Goal: Communication & Community: Participate in discussion

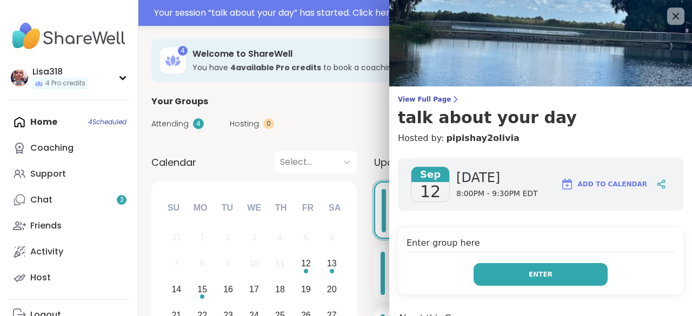
click at [551, 277] on button "Enter" at bounding box center [541, 274] width 134 height 23
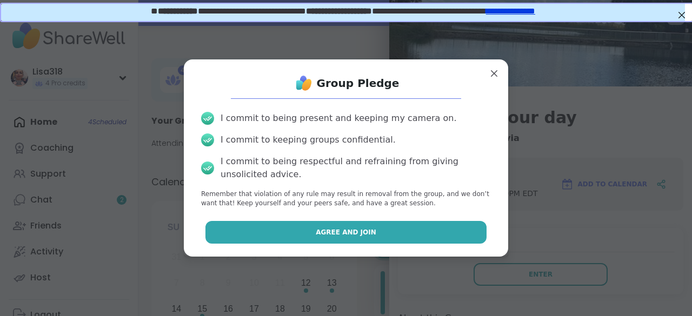
click at [402, 232] on button "Agree and Join" at bounding box center [346, 232] width 282 height 23
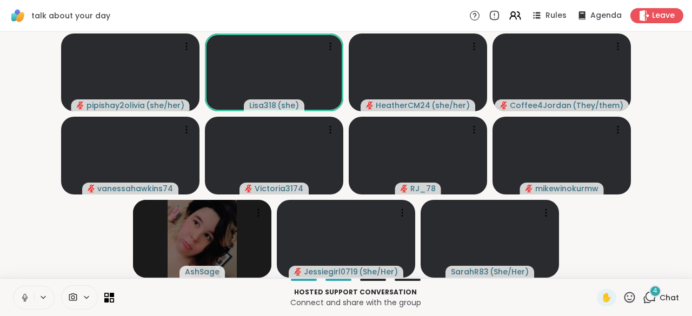
click at [665, 78] on video-player-container "pipishay2olivia ( she/her ) Lisa318 ( she ) HeatherCM24 ( she/her ) Coffee4Jord…" at bounding box center [345, 155] width 679 height 238
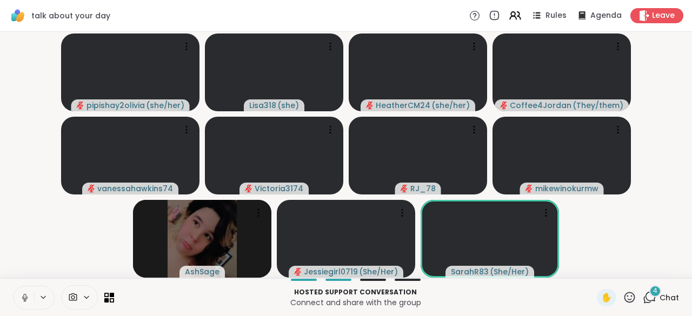
click at [24, 298] on icon at bounding box center [25, 298] width 10 height 10
click at [21, 303] on button at bounding box center [24, 298] width 21 height 23
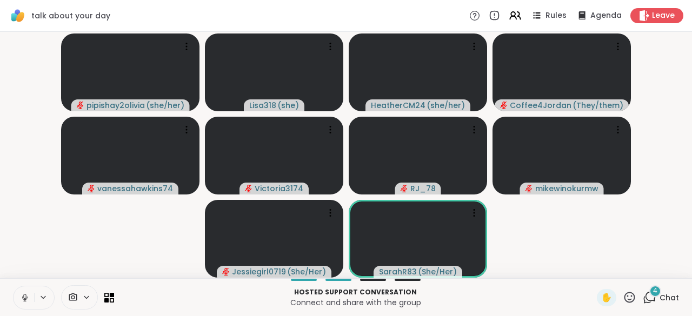
click at [22, 299] on icon at bounding box center [25, 298] width 10 height 10
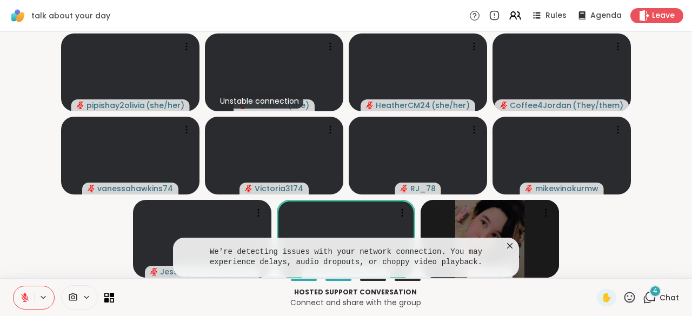
click at [510, 247] on icon at bounding box center [509, 245] width 5 height 5
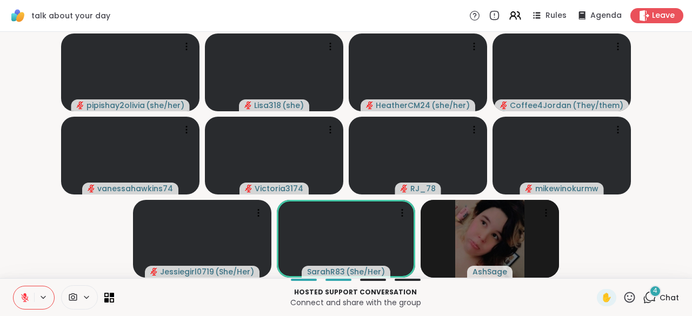
click at [659, 297] on span "Chat" at bounding box center [668, 297] width 19 height 11
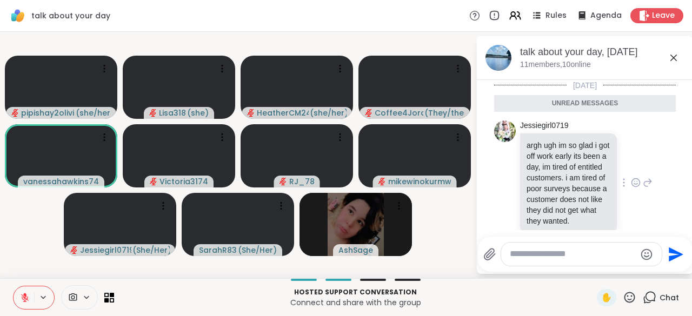
click at [631, 188] on icon at bounding box center [636, 182] width 10 height 11
click at [643, 189] on icon at bounding box center [648, 182] width 10 height 13
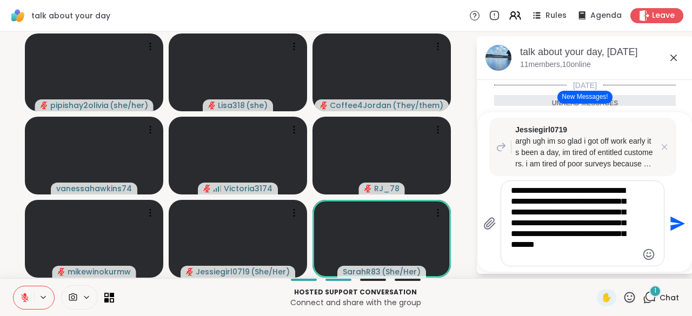
type textarea "**********"
click at [671, 235] on button "Send" at bounding box center [676, 223] width 24 height 24
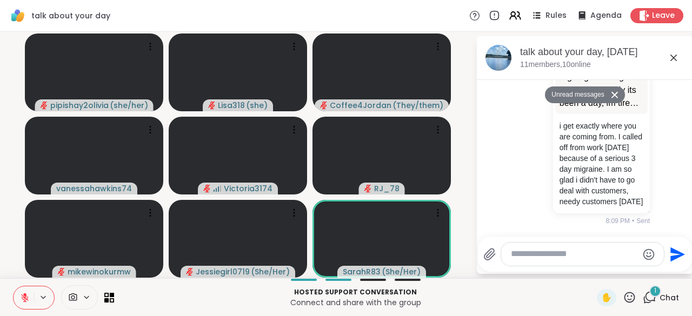
scroll to position [644, 0]
click at [530, 259] on textarea "Type your message" at bounding box center [574, 254] width 126 height 11
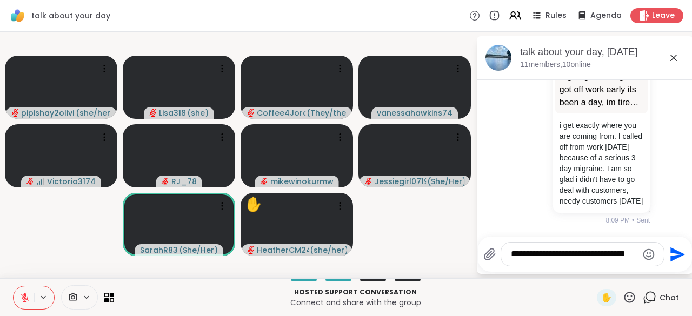
scroll to position [651, 0]
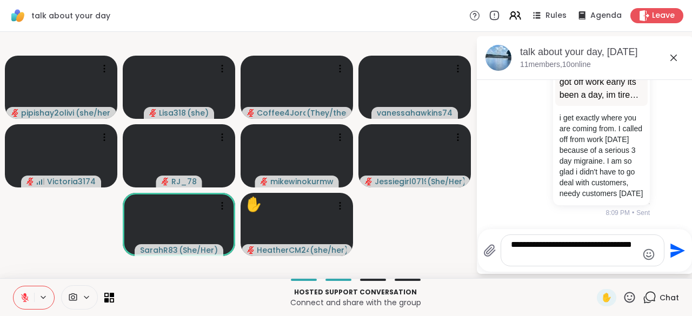
type textarea "**********"
click at [674, 255] on icon "Send" at bounding box center [677, 250] width 15 height 15
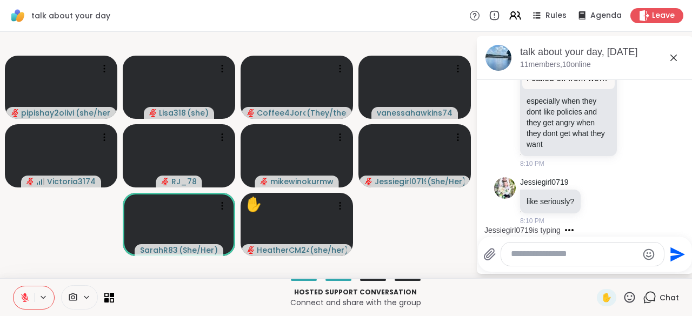
scroll to position [1087, 0]
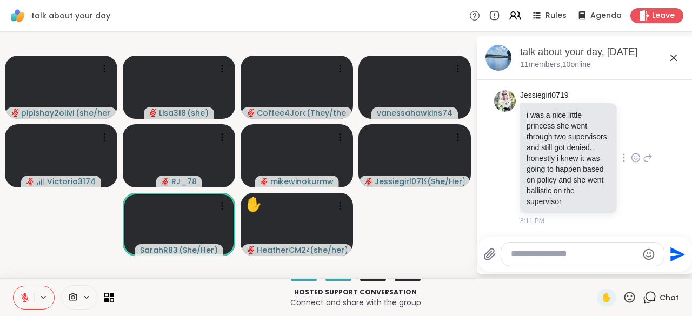
click at [619, 184] on div "Jessiegirl0719 i was a nice little princess she went through two supervisors an…" at bounding box center [586, 158] width 132 height 136
click at [631, 154] on icon at bounding box center [636, 157] width 10 height 11
click at [649, 146] on button "Select Reaction: Sad" at bounding box center [660, 141] width 22 height 22
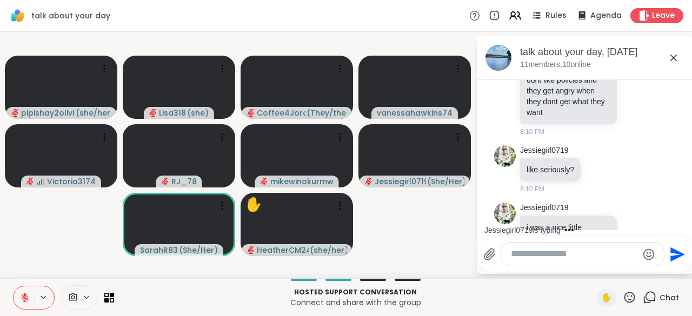
scroll to position [872, 0]
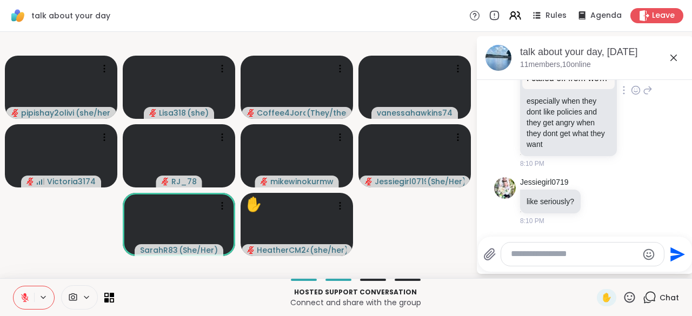
click at [631, 96] on icon at bounding box center [636, 90] width 10 height 11
click at [602, 84] on button "Select Reaction: Thumbs up" at bounding box center [612, 73] width 22 height 22
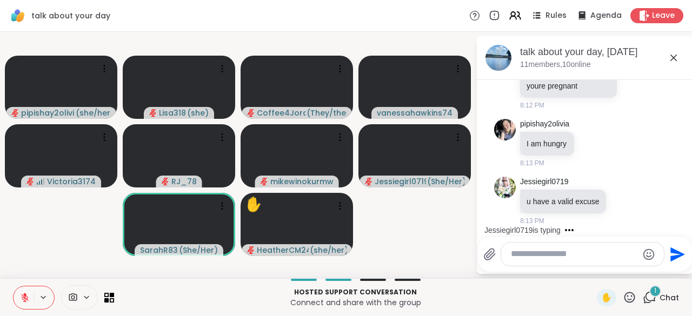
scroll to position [1567, 0]
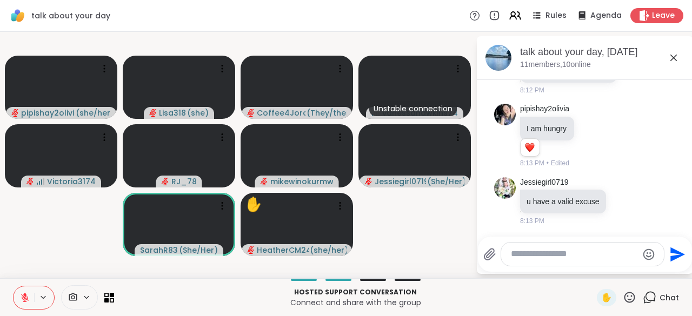
click at [539, 255] on textarea "Type your message" at bounding box center [574, 254] width 126 height 11
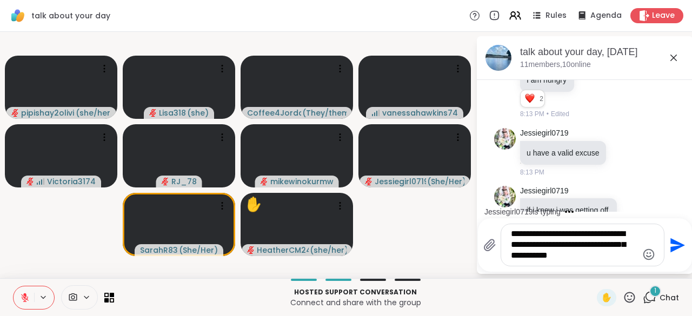
scroll to position [1705, 0]
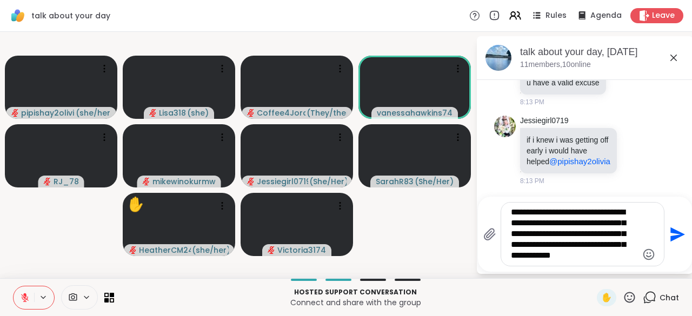
type textarea "**********"
click at [668, 240] on icon "Send" at bounding box center [676, 234] width 17 height 17
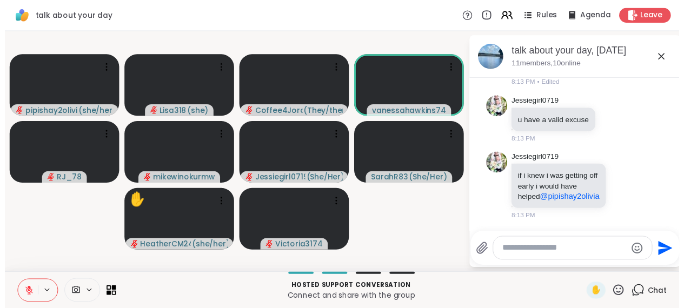
scroll to position [1821, 0]
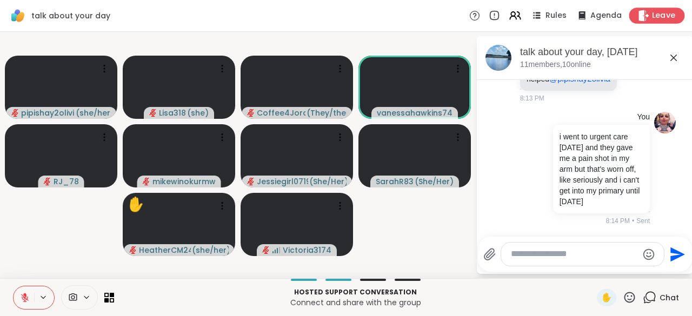
click at [652, 21] on span "Leave" at bounding box center [664, 15] width 24 height 11
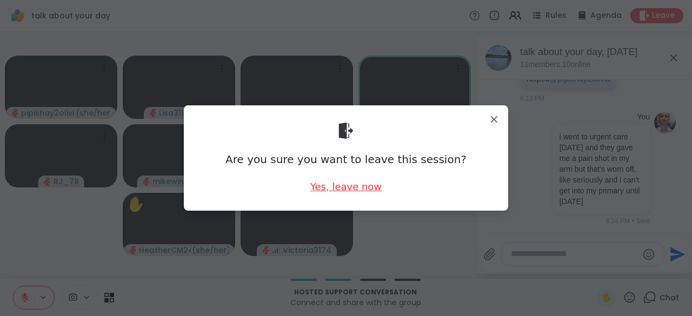
click at [371, 191] on div "Yes, leave now" at bounding box center [345, 187] width 71 height 14
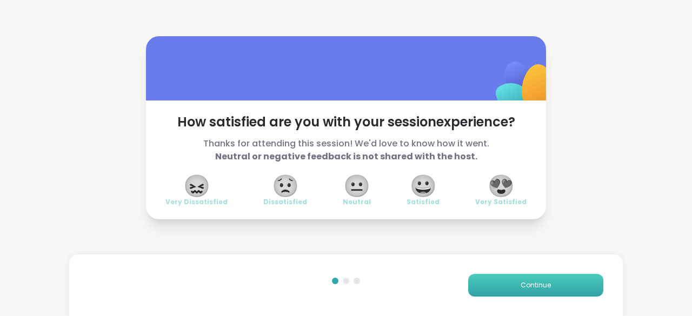
click at [539, 282] on span "Continue" at bounding box center [536, 286] width 30 height 10
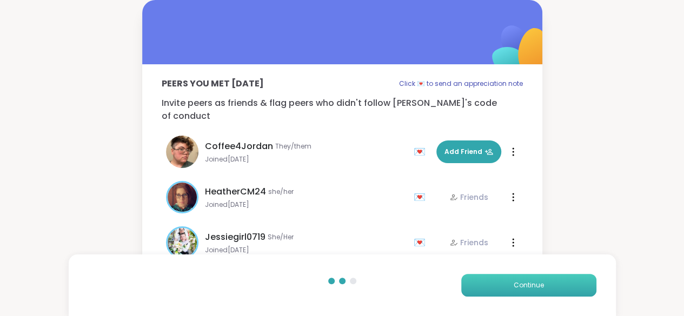
click at [522, 291] on button "Continue" at bounding box center [528, 285] width 135 height 23
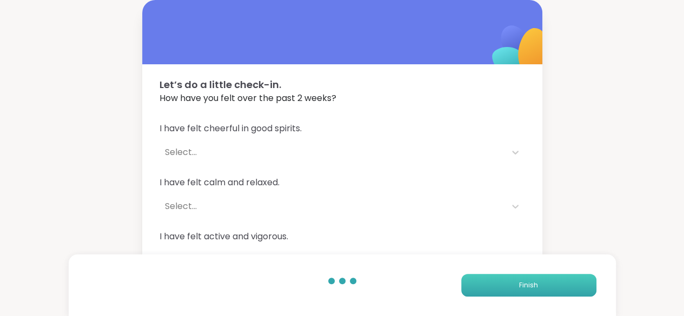
click at [527, 288] on span "Finish" at bounding box center [528, 286] width 19 height 10
